Goal: Information Seeking & Learning: Learn about a topic

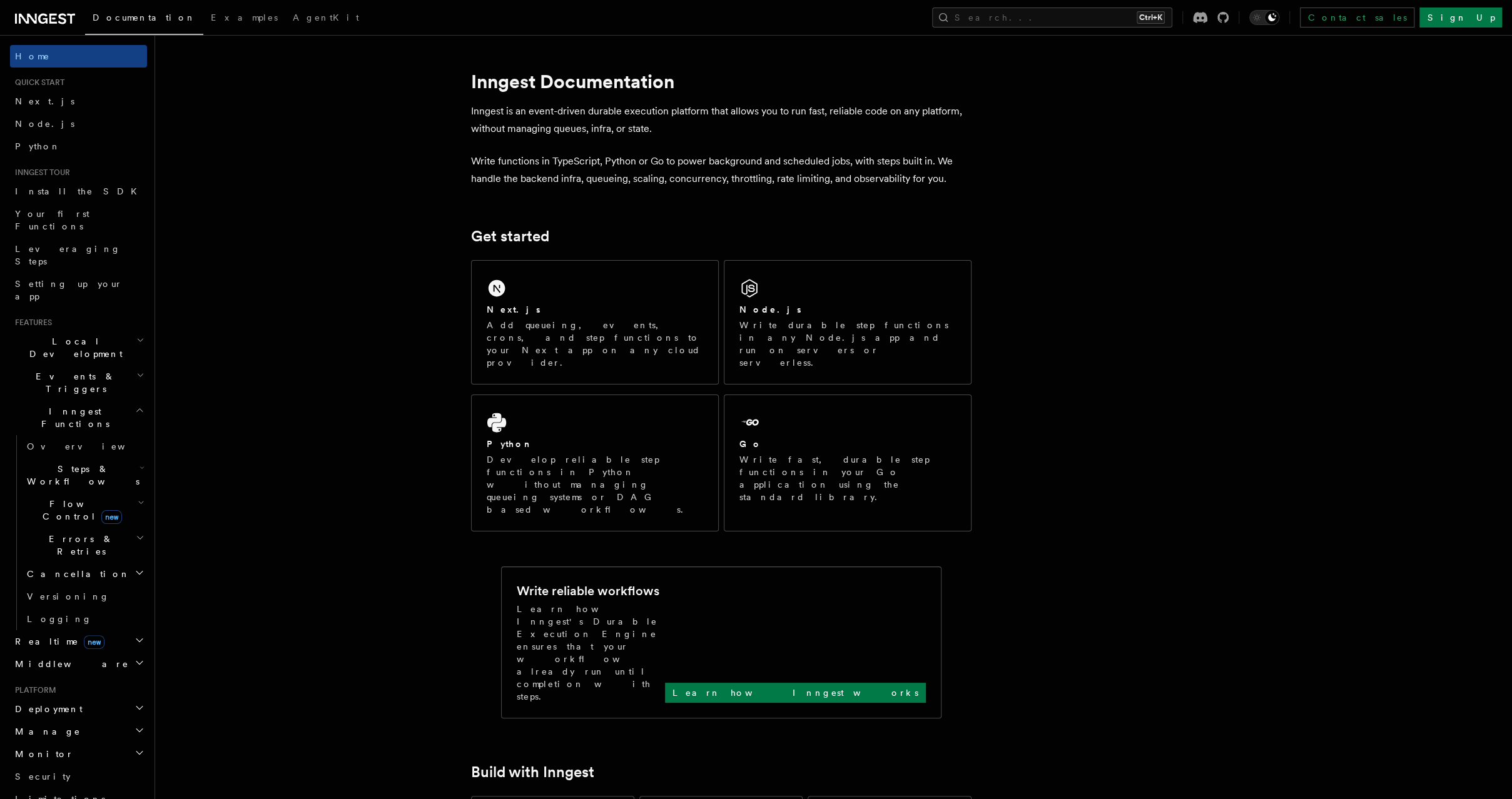
click at [104, 493] on h2 "Flow Control new" at bounding box center [84, 510] width 125 height 35
click at [101, 598] on link "Throttling" at bounding box center [90, 608] width 113 height 22
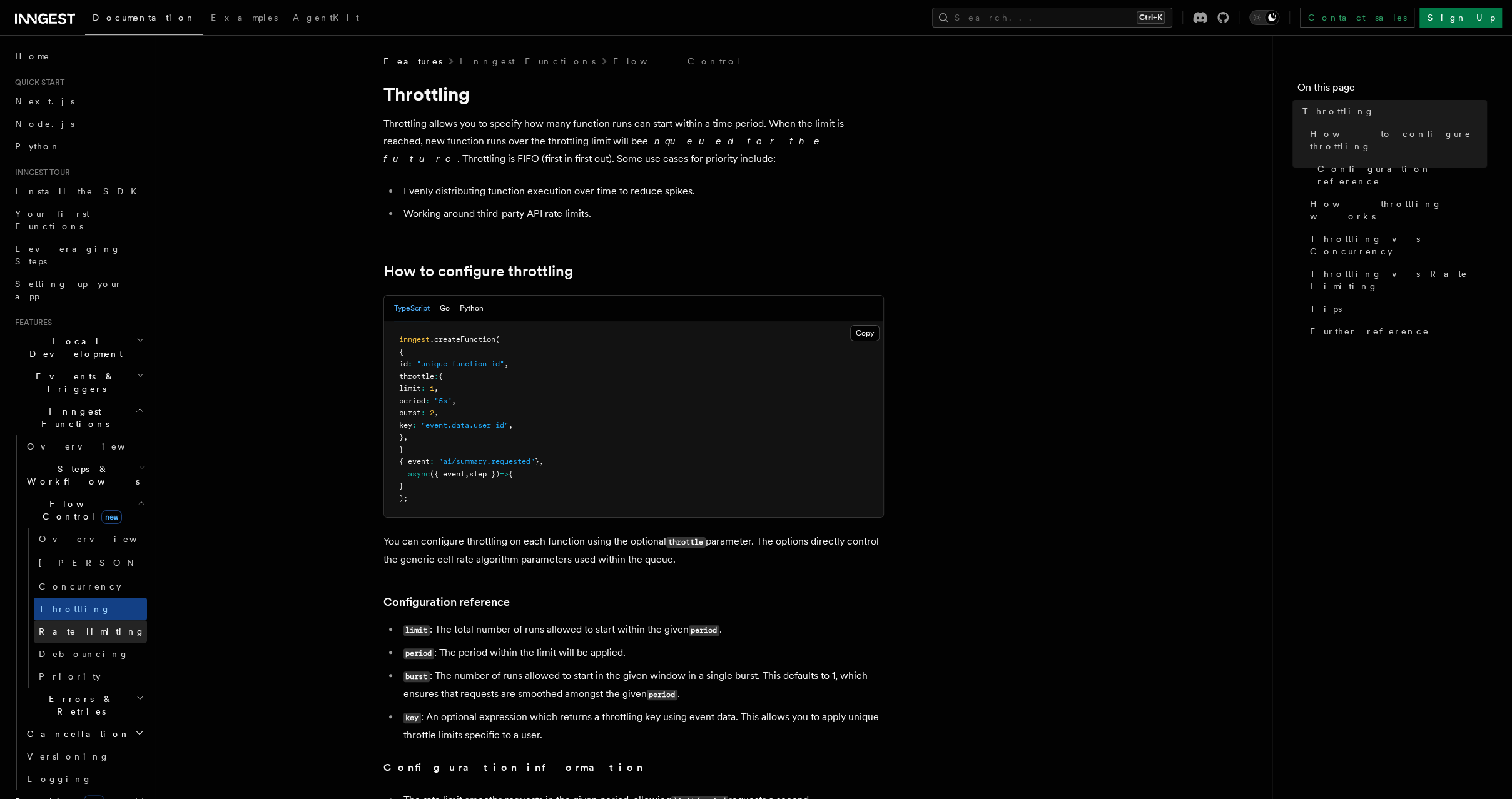
click at [89, 621] on link "Rate limiting" at bounding box center [90, 631] width 113 height 22
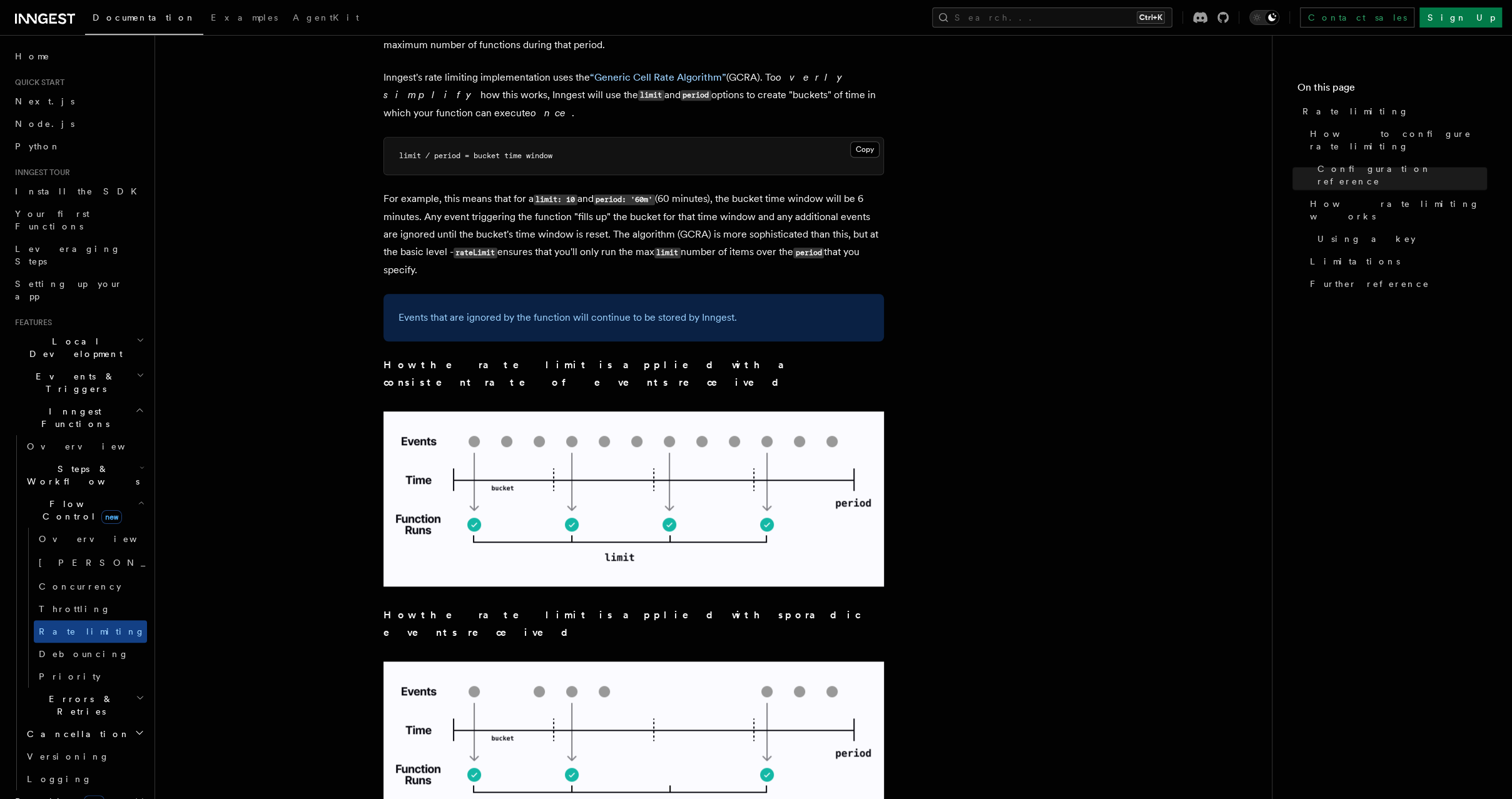
scroll to position [857, 0]
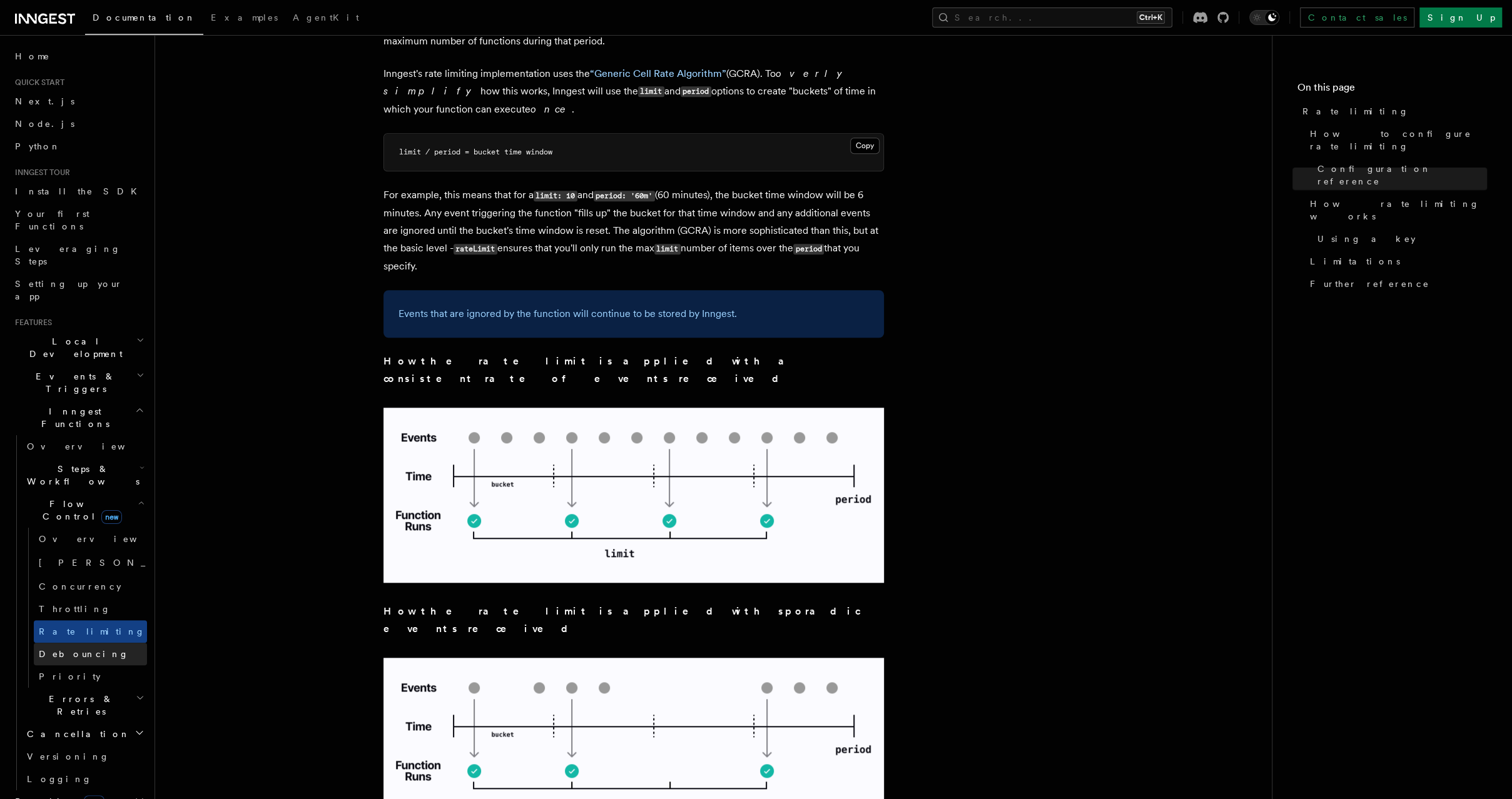
click at [111, 643] on link "Debouncing" at bounding box center [90, 653] width 113 height 22
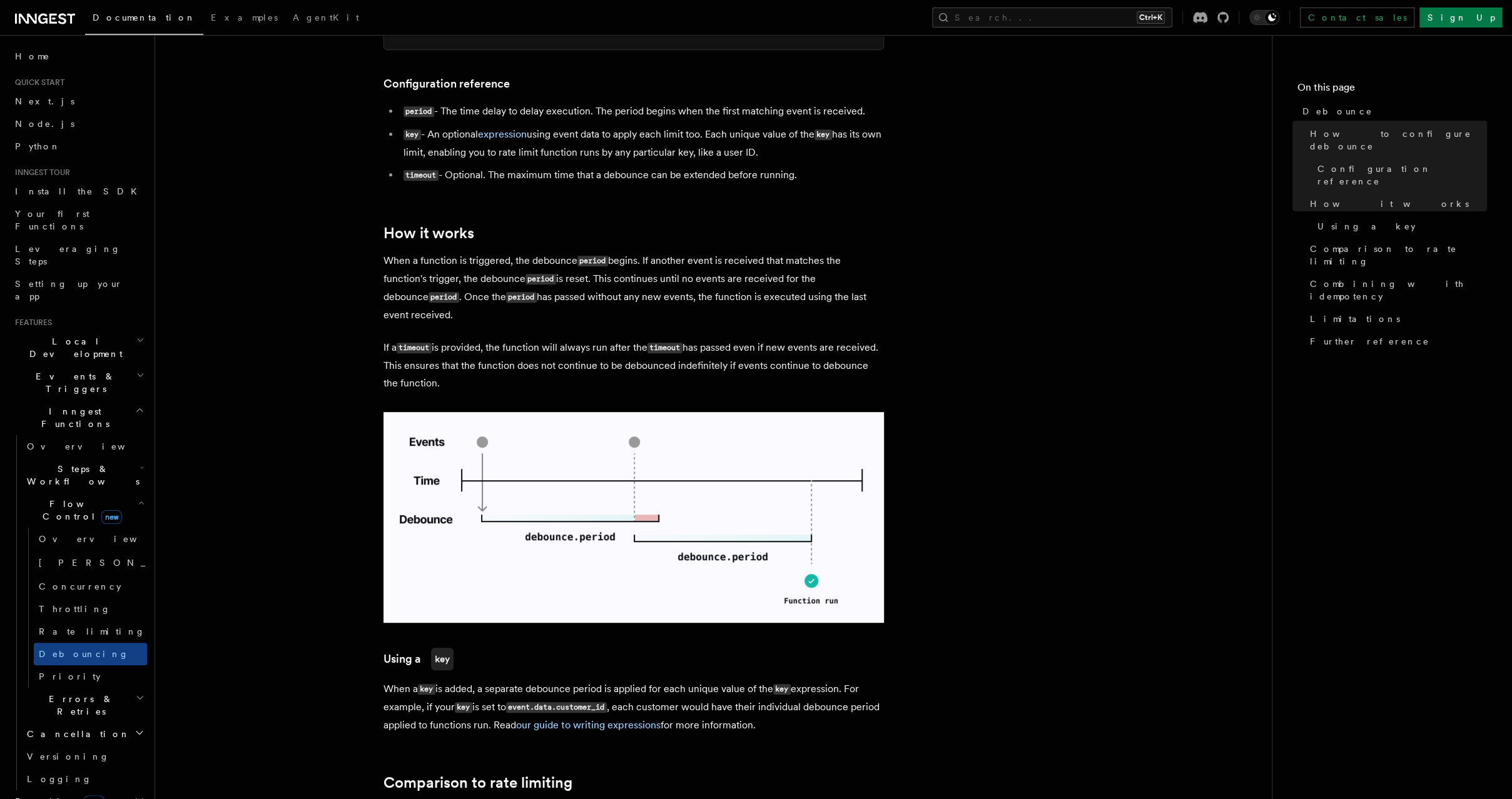
scroll to position [533, 0]
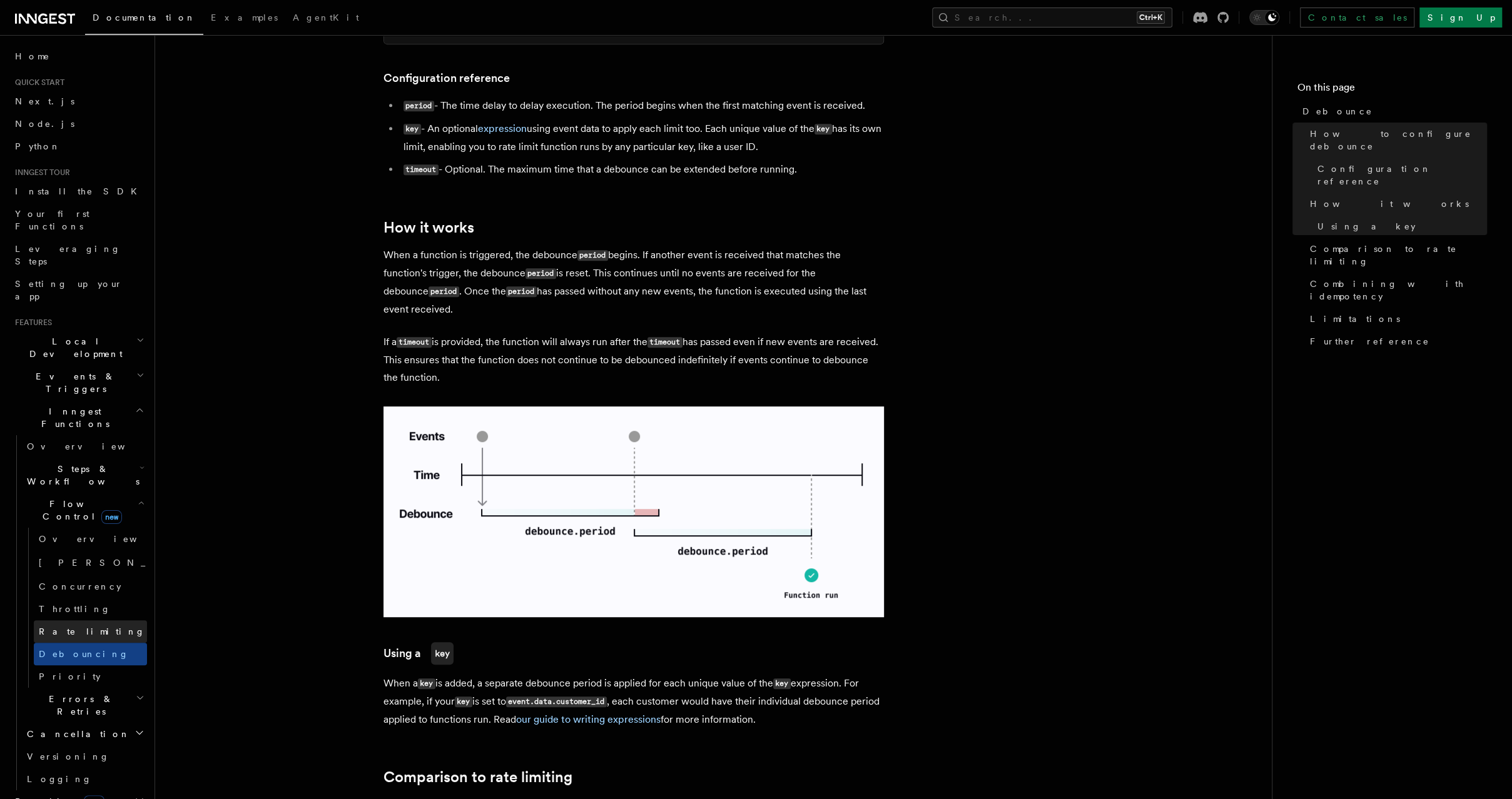
click at [98, 621] on link "Rate limiting" at bounding box center [90, 631] width 113 height 22
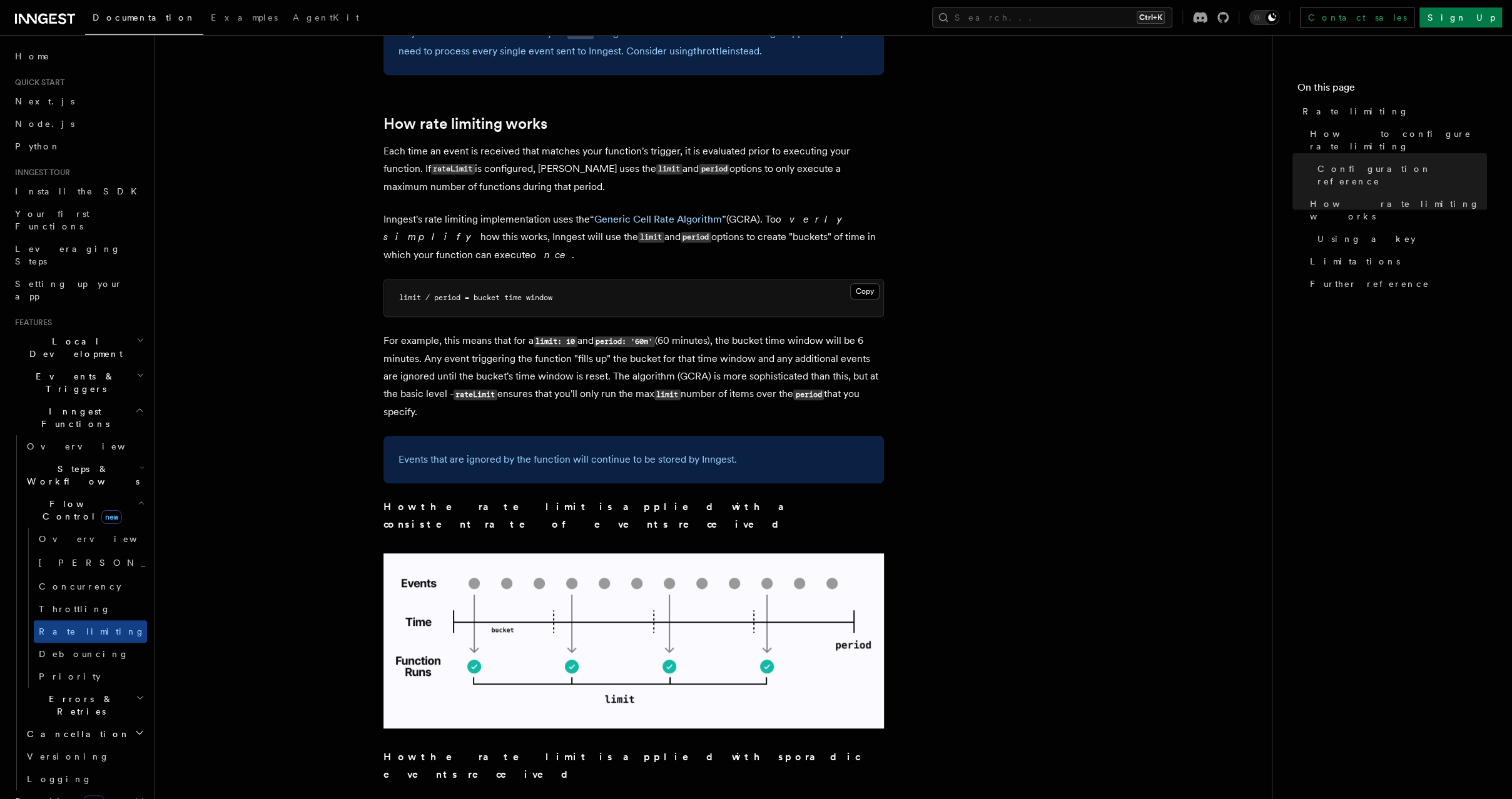
scroll to position [708, 0]
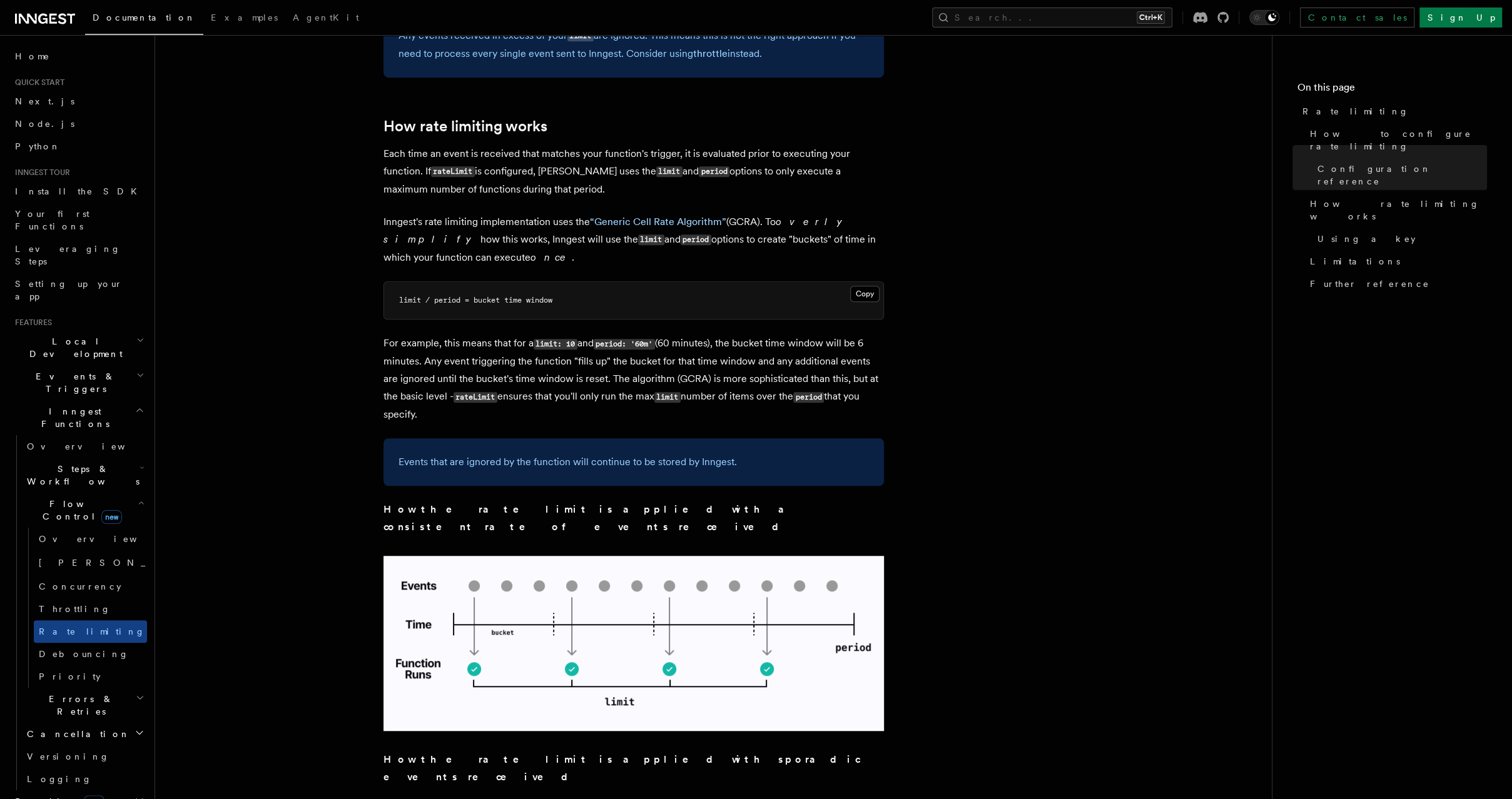
click at [1412, 468] on nav "On this page Rate limiting How to configure rate limiting Configuration referen…" at bounding box center [1392, 417] width 240 height 764
